Goal: Task Accomplishment & Management: Manage account settings

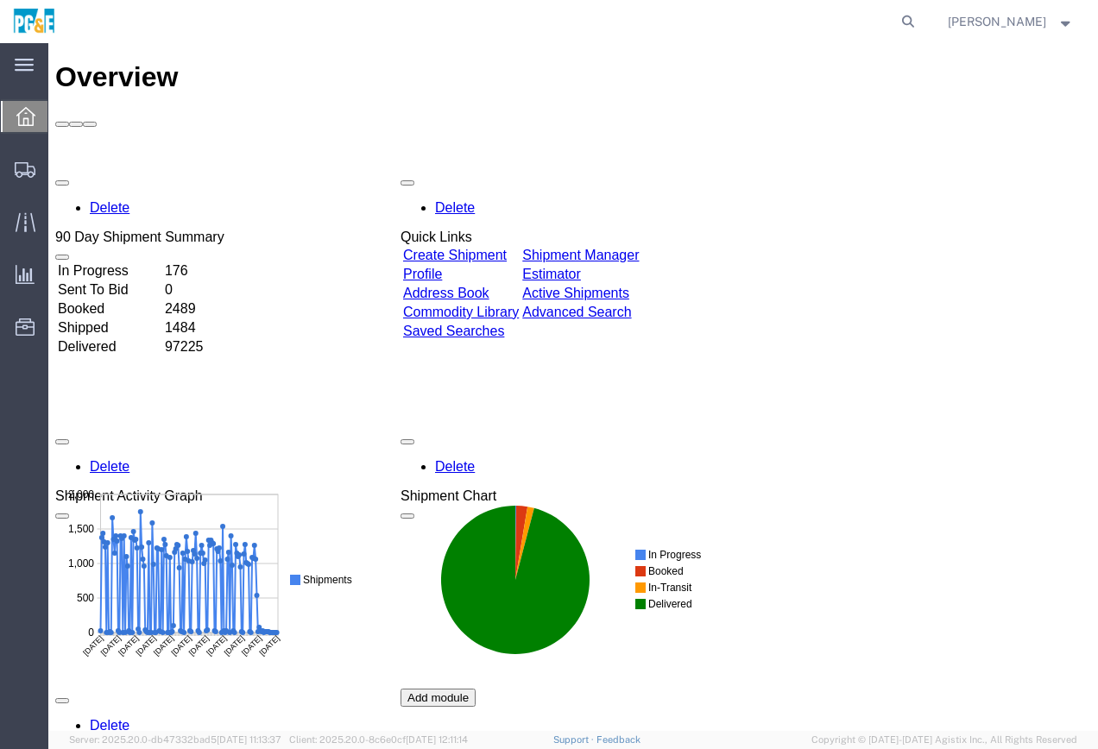
click at [466, 248] on link "Create Shipment" at bounding box center [455, 255] width 104 height 15
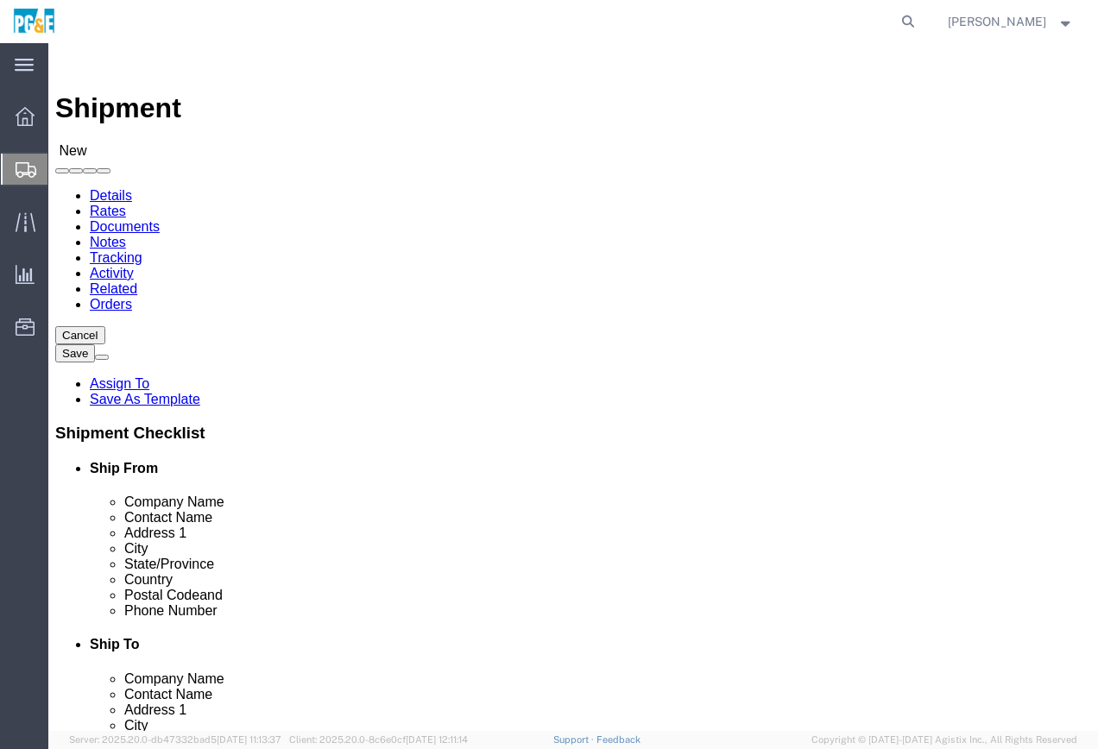
select select
click at [16, 119] on icon at bounding box center [25, 116] width 19 height 19
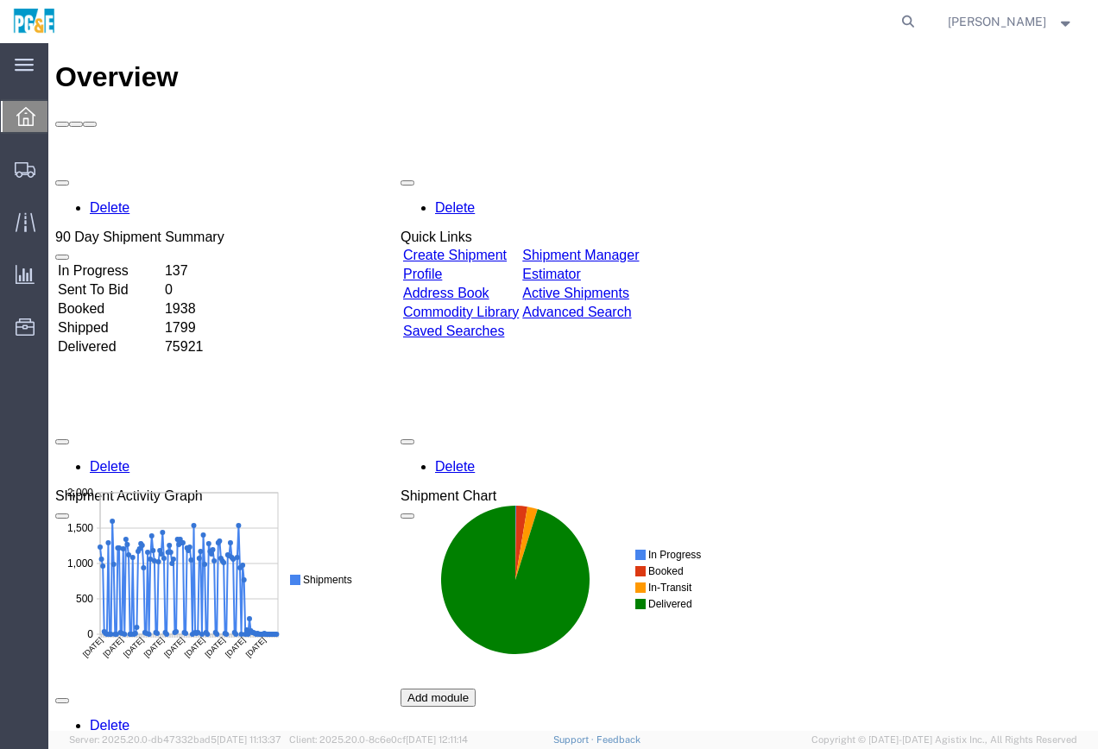
click at [451, 182] on div "Delete 90 Day Shipment Summary In Progress 137 Sent To Bid 0 Booked 1938 Shippe…" at bounding box center [573, 559] width 1036 height 777
click at [442, 267] on link "Profile" at bounding box center [422, 274] width 39 height 15
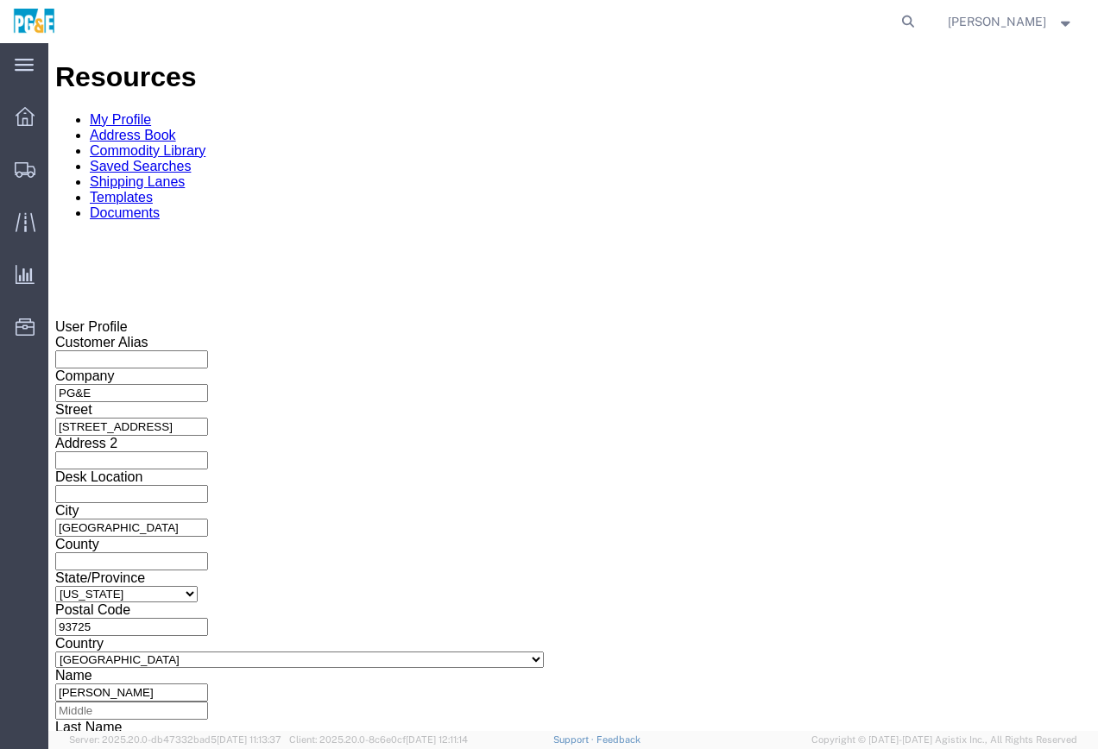
click at [489, 482] on div "Customer Alias Company PG&E Street 2221 S Orange Ave Address 2 Desk Location Ci…" at bounding box center [573, 636] width 1036 height 603
